Goal: Task Accomplishment & Management: Use online tool/utility

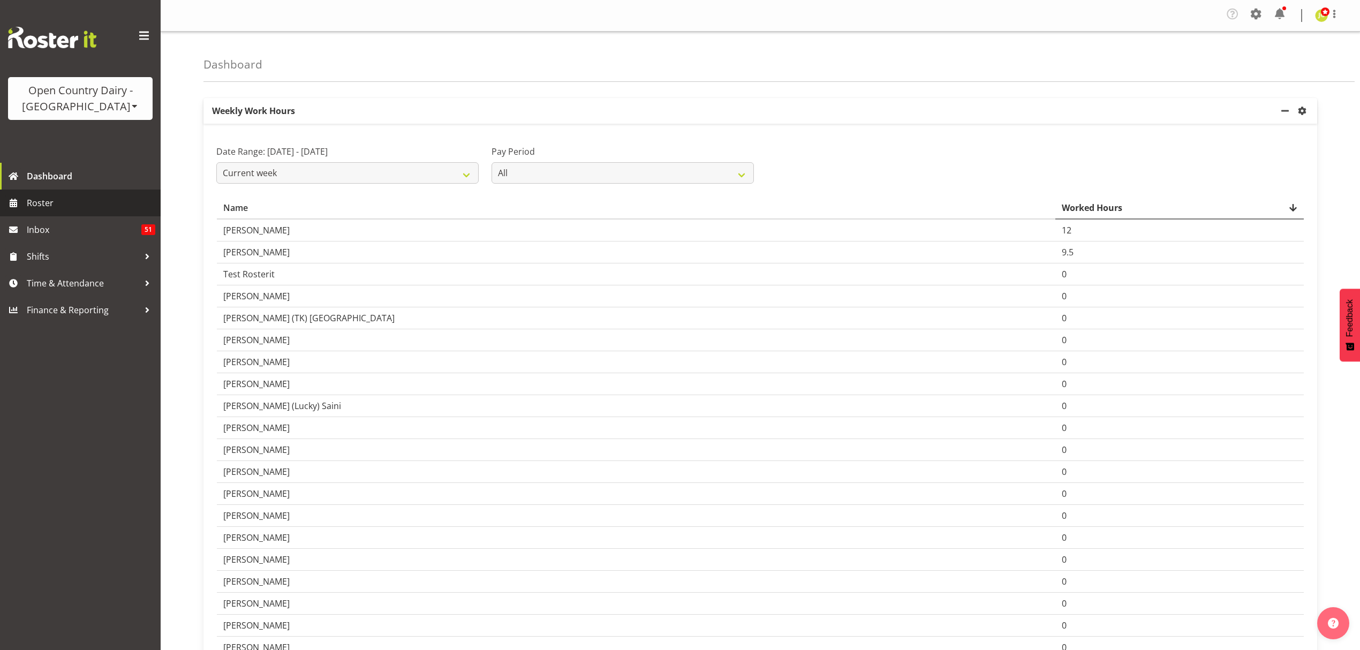
click at [89, 201] on span "Roster" at bounding box center [91, 203] width 129 height 16
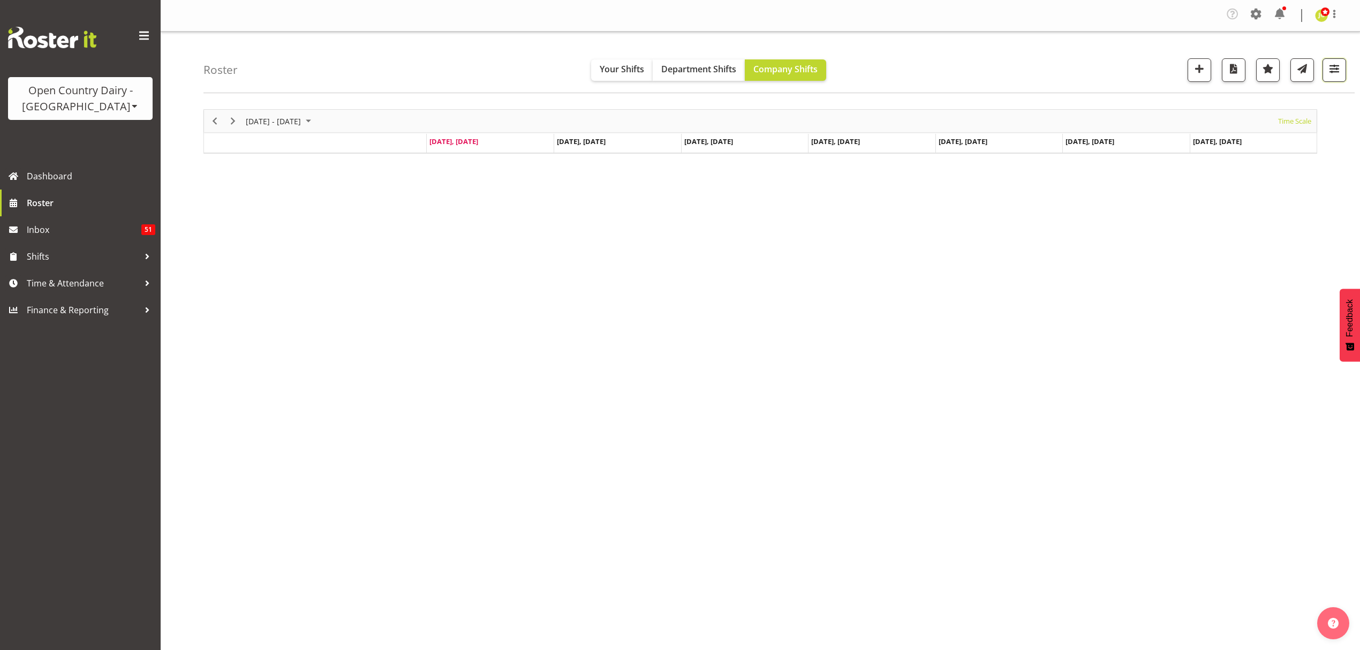
click at [1337, 74] on span "button" at bounding box center [1334, 69] width 14 height 14
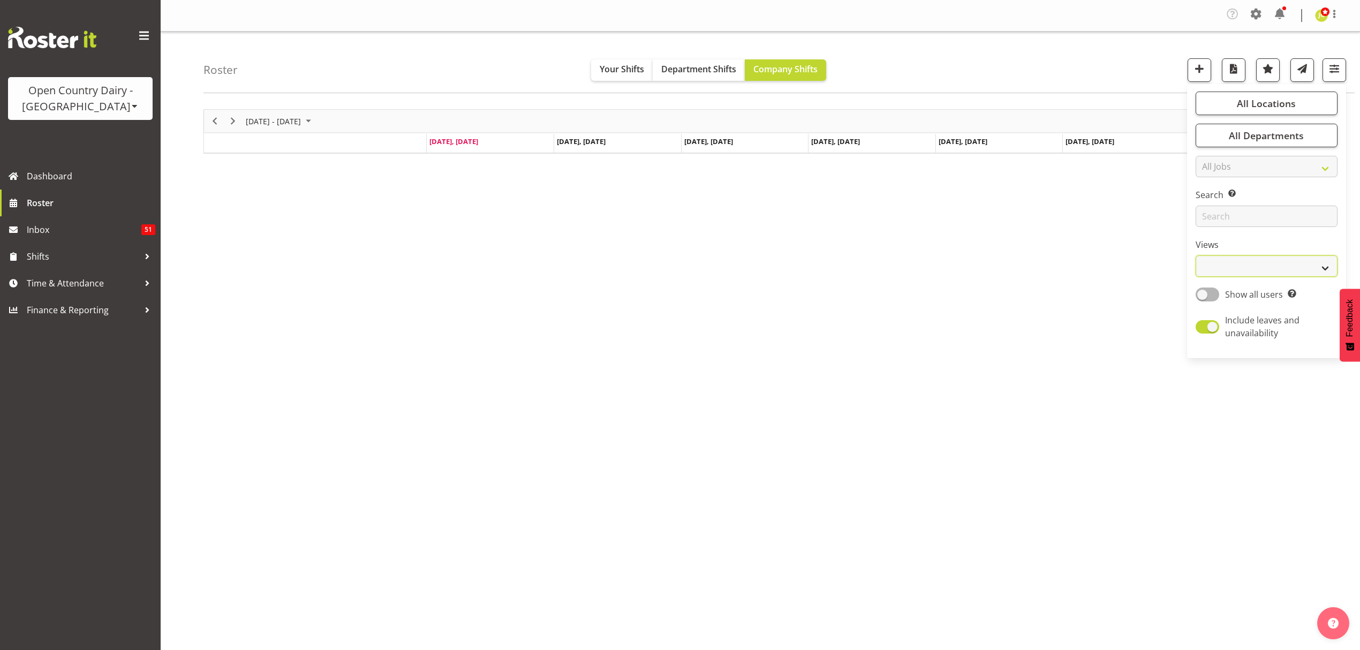
click at [1289, 272] on select "Staff Role Shift - Horizontal Shift - Vertical Staff - Location" at bounding box center [1267, 265] width 142 height 21
select select "shift"
click at [1196, 255] on select "Staff Role Shift - Horizontal Shift - Vertical Staff - Location" at bounding box center [1267, 265] width 142 height 21
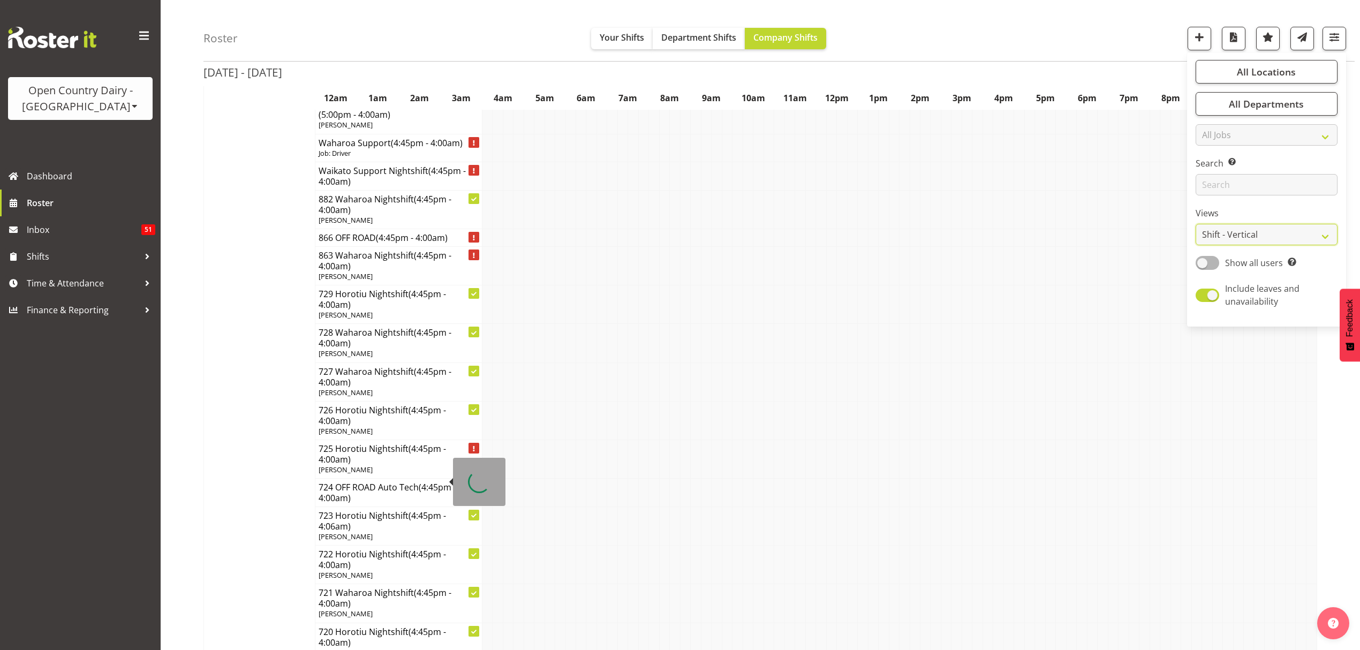
scroll to position [4854, 0]
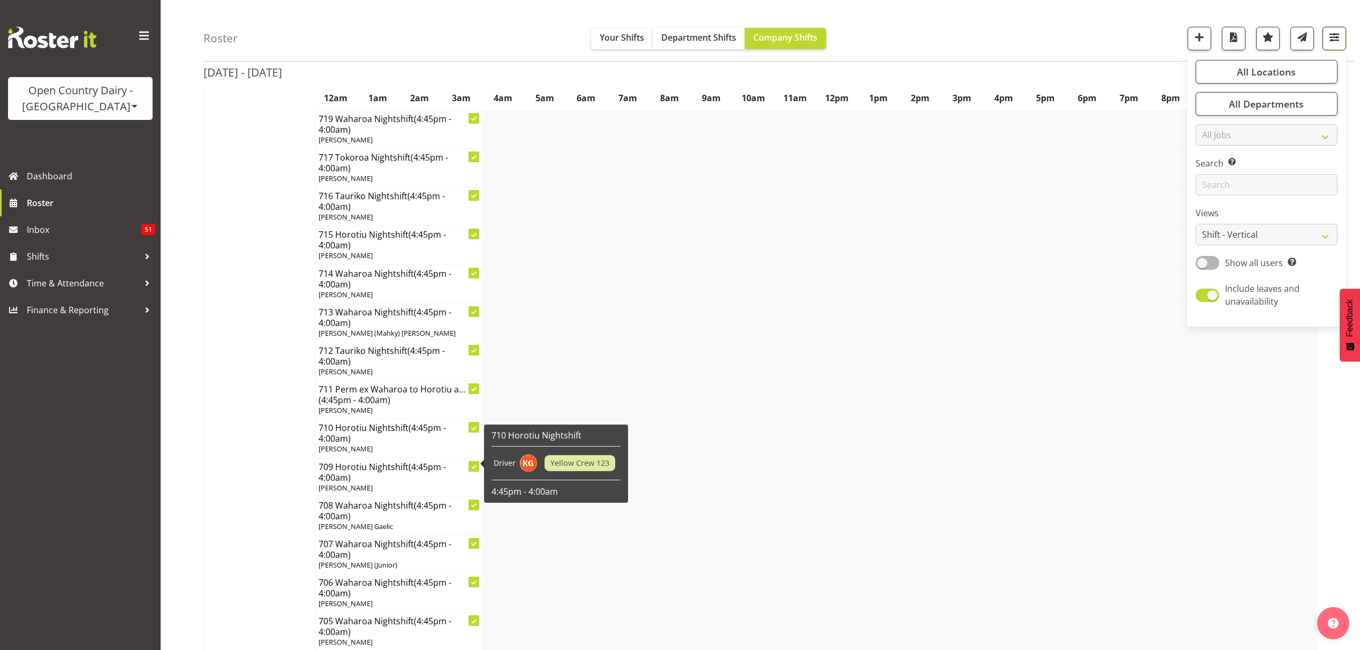
click at [1343, 43] on button "button" at bounding box center [1334, 39] width 24 height 24
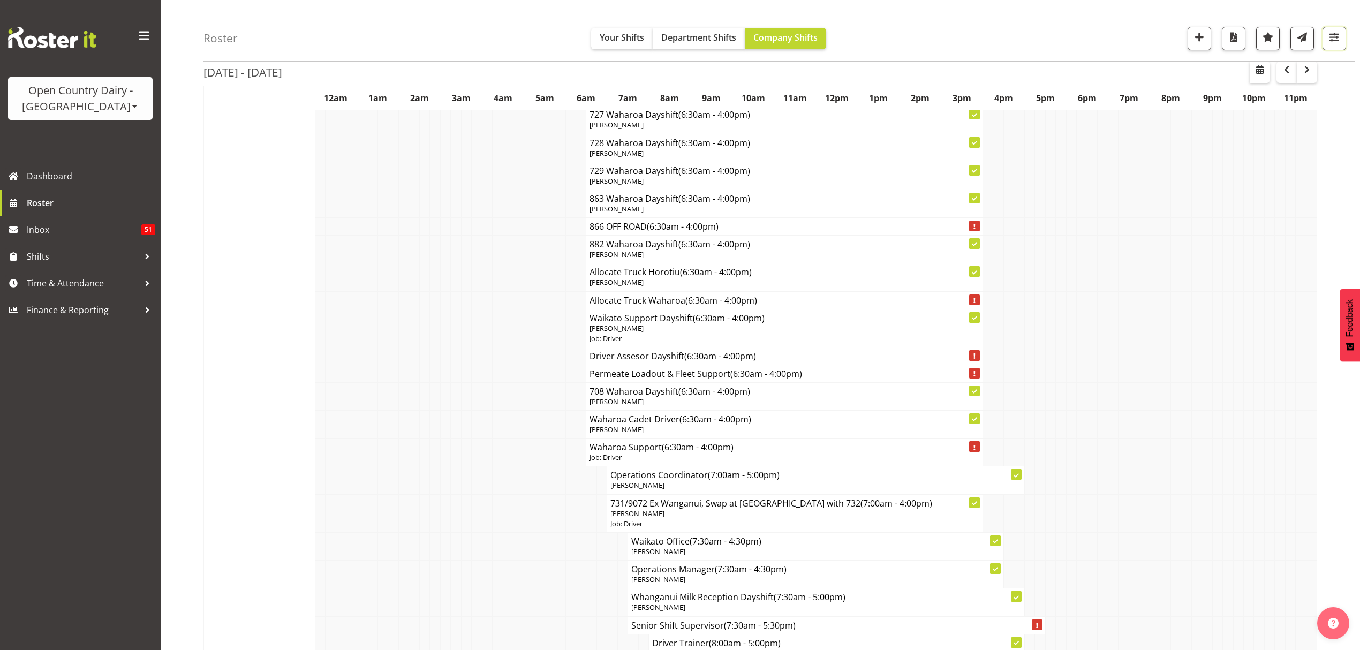
scroll to position [6639, 0]
